Goal: Information Seeking & Learning: Learn about a topic

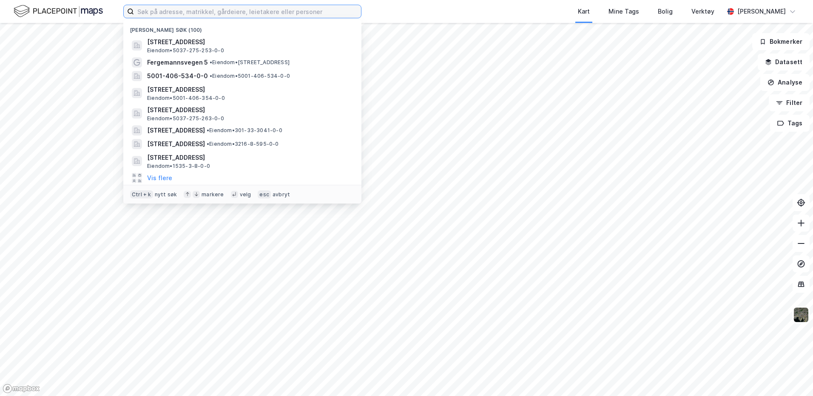
click at [300, 6] on input at bounding box center [247, 11] width 227 height 13
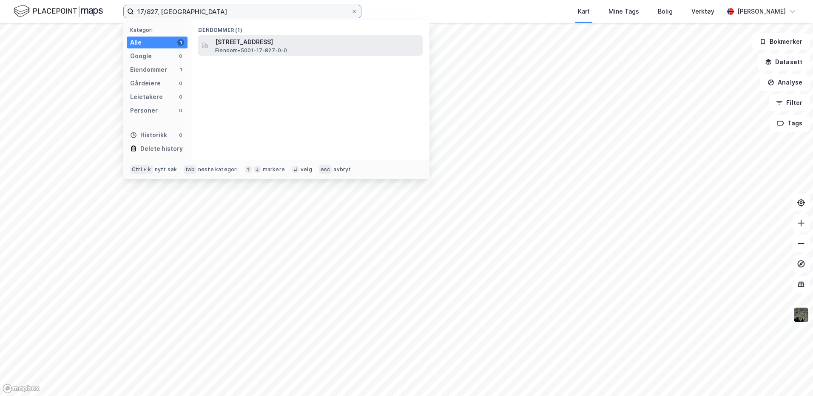
type input "17/827, [GEOGRAPHIC_DATA]"
click at [312, 41] on span "[STREET_ADDRESS]" at bounding box center [317, 42] width 204 height 10
